Goal: Transaction & Acquisition: Obtain resource

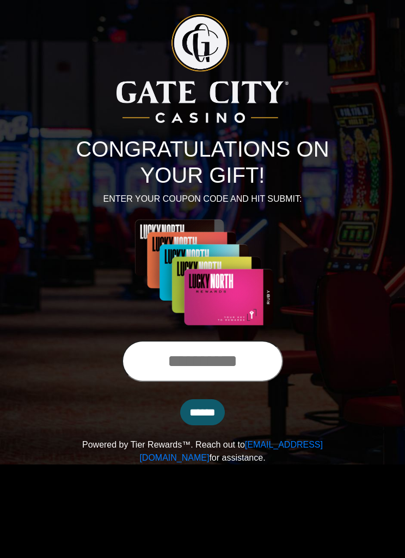
click at [220, 362] on input "text" at bounding box center [202, 361] width 161 height 41
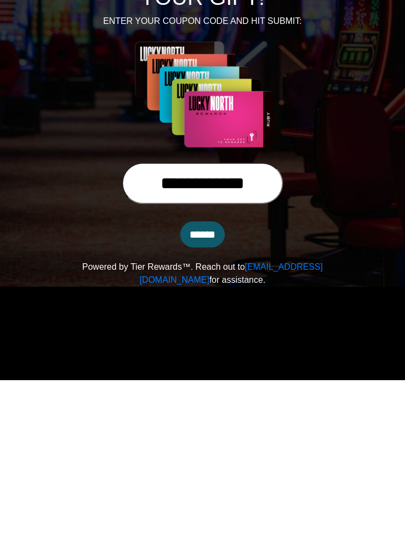
type input "**********"
click at [199, 399] on input "******" at bounding box center [202, 412] width 45 height 26
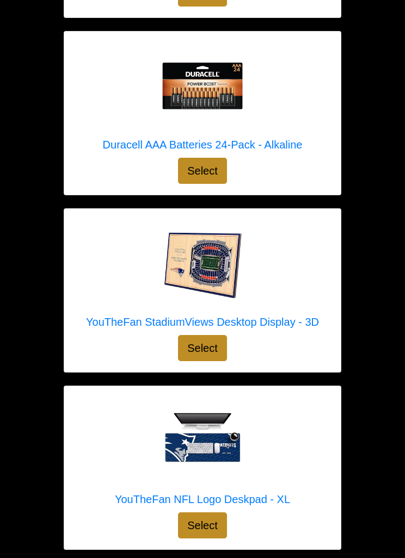
scroll to position [332, 0]
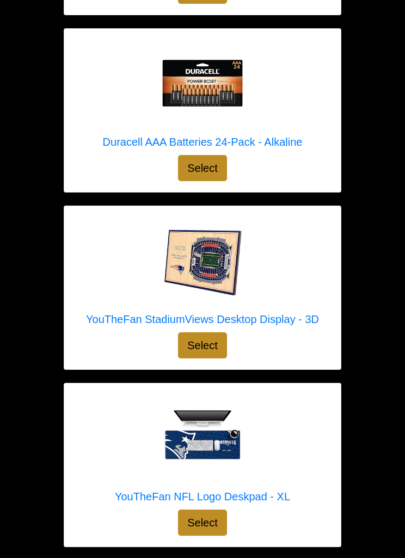
click at [346, 307] on div "YouTheFan StadiumViews Desktop Display - 3D Select" at bounding box center [203, 288] width 294 height 164
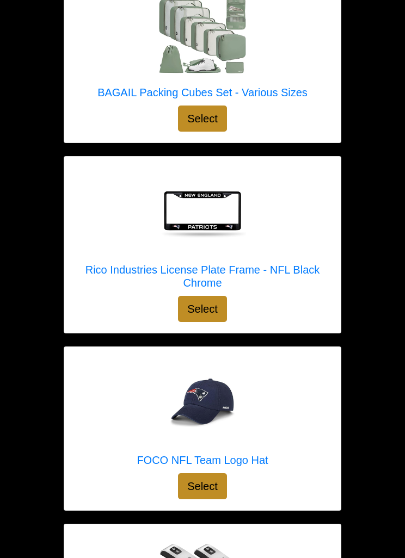
scroll to position [2195, 0]
click at [245, 202] on img at bounding box center [202, 211] width 87 height 87
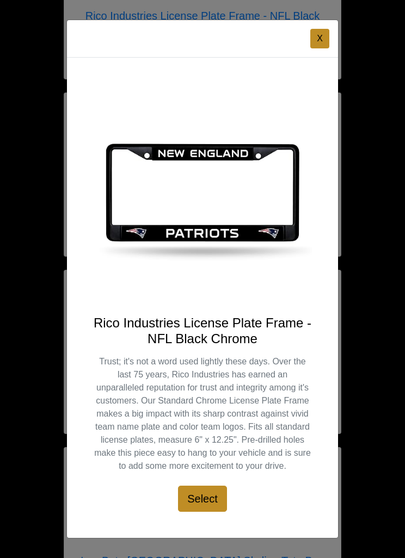
scroll to position [2456, 0]
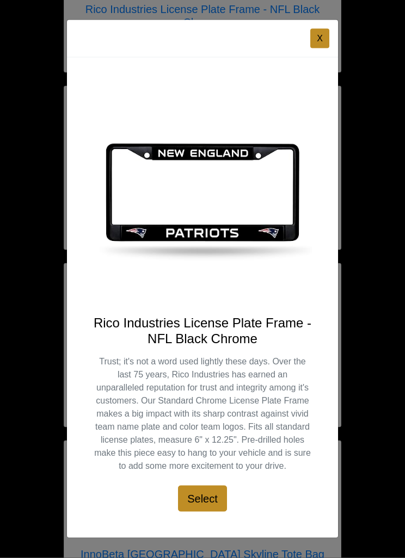
click at [324, 48] on button "X" at bounding box center [319, 39] width 19 height 20
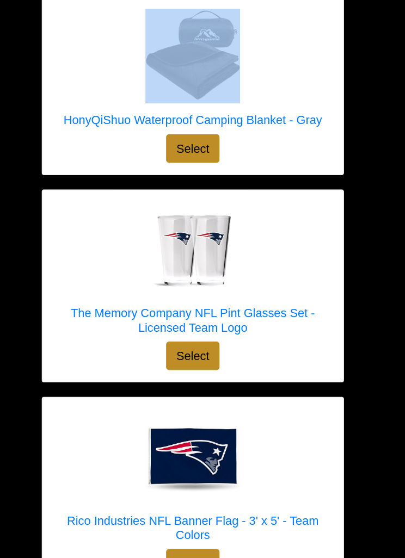
scroll to position [3793, 0]
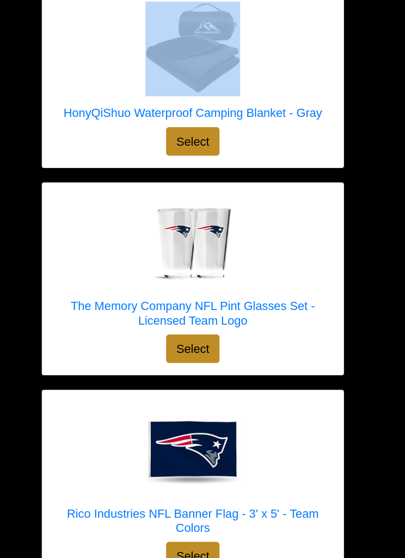
click at [300, 223] on div at bounding box center [202, 236] width 255 height 87
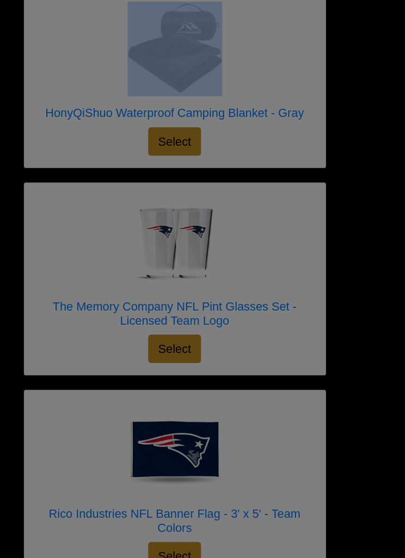
scroll to position [3794, 0]
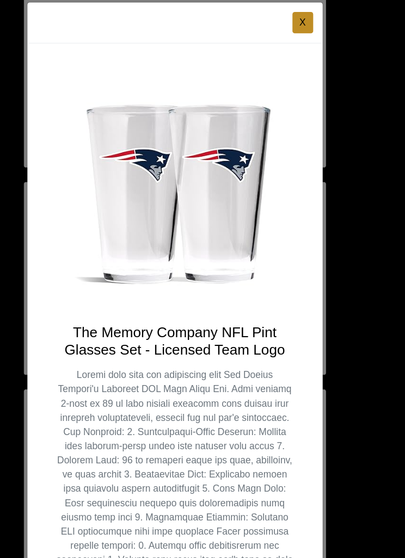
click at [294, 24] on button "X" at bounding box center [303, 34] width 19 height 20
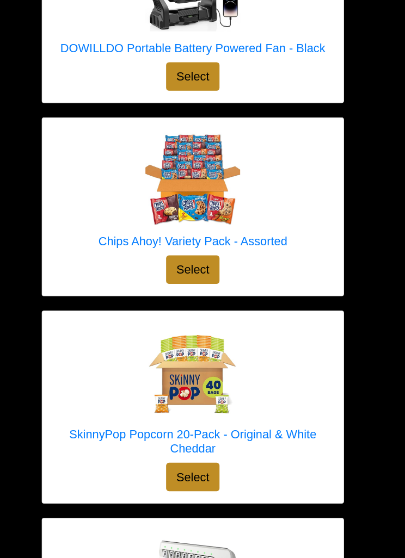
scroll to position [4418, 0]
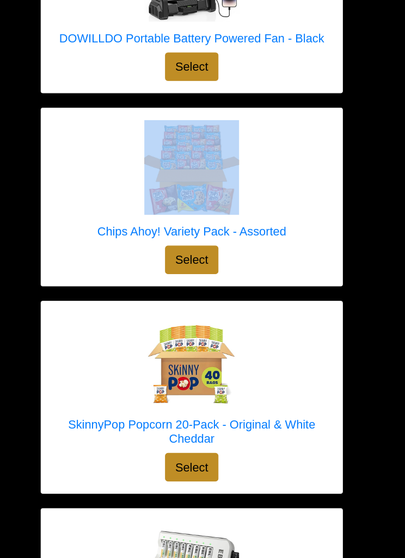
scroll to position [4421, 0]
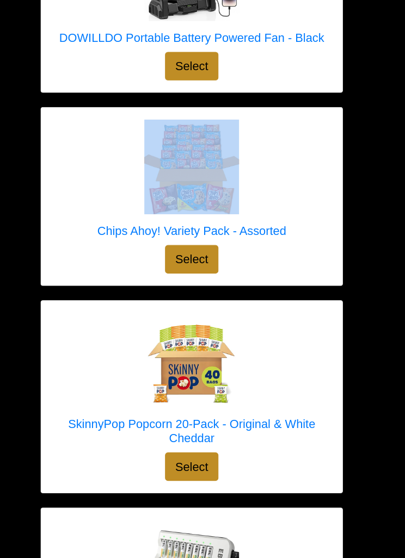
click at [263, 137] on div at bounding box center [203, 166] width 174 height 87
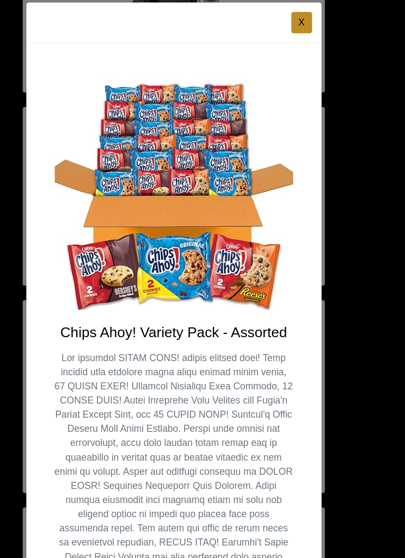
scroll to position [0, 0]
click at [294, 24] on button "X" at bounding box center [303, 34] width 19 height 20
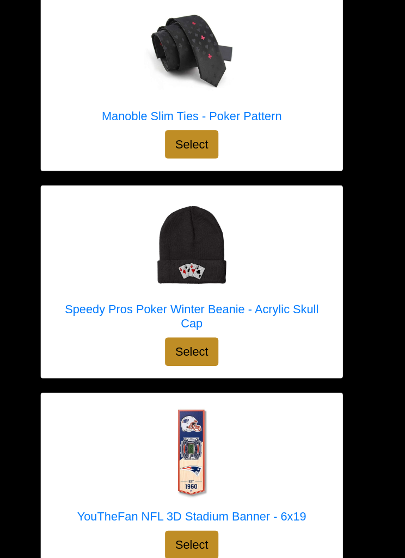
scroll to position [6372, 0]
